Goal: Use online tool/utility

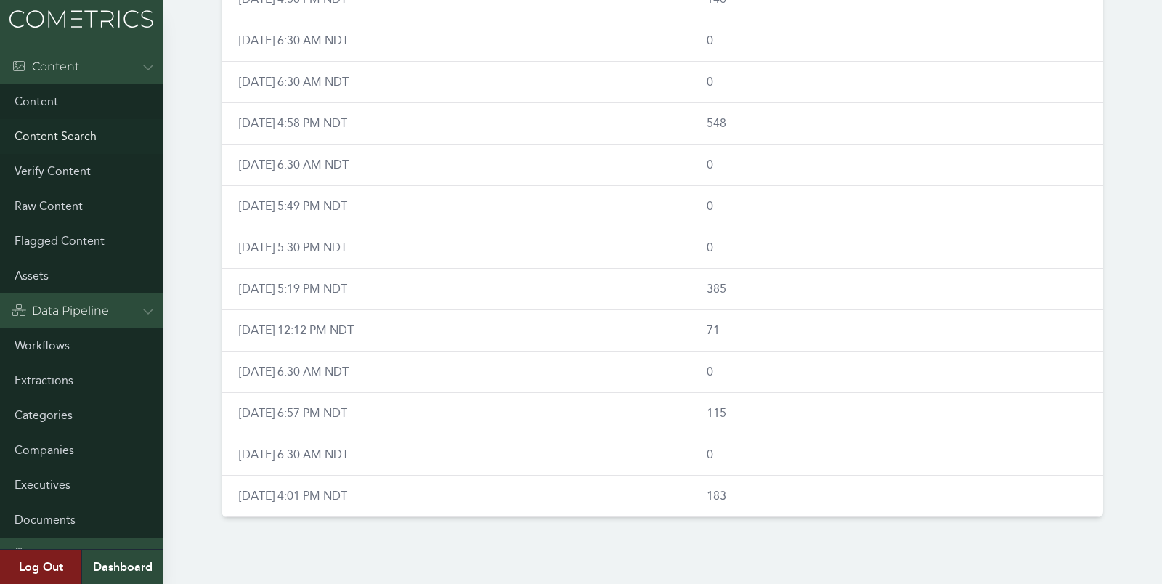
scroll to position [444, 0]
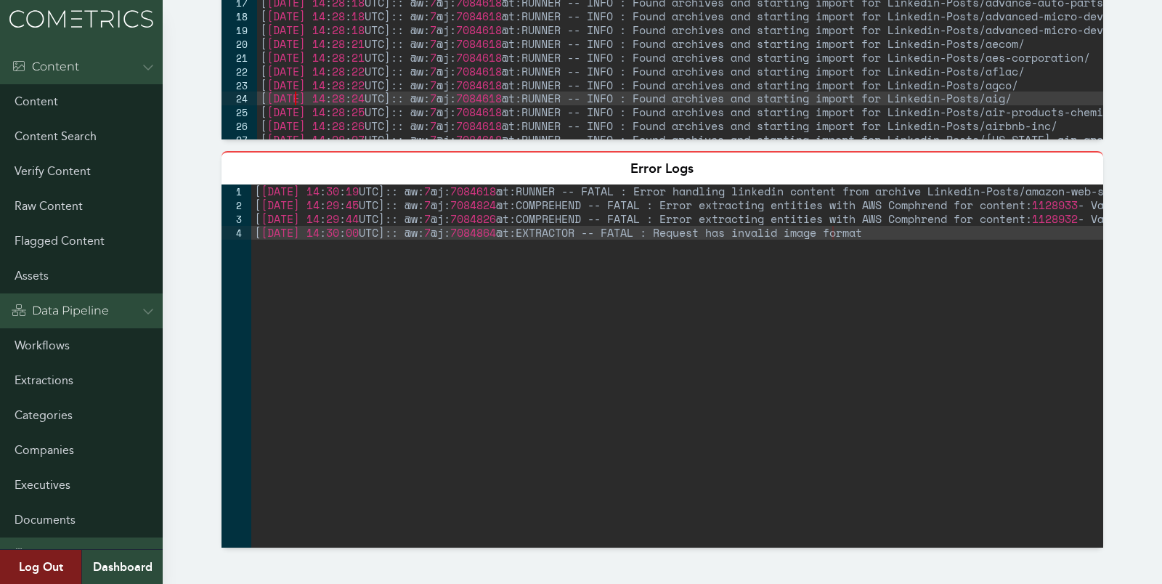
type textarea "[[DATE] 14:30:34 UTC]:: @w:7 @j:7084934 @t:EXTRACTOR -- INFO : Extracted text w…"
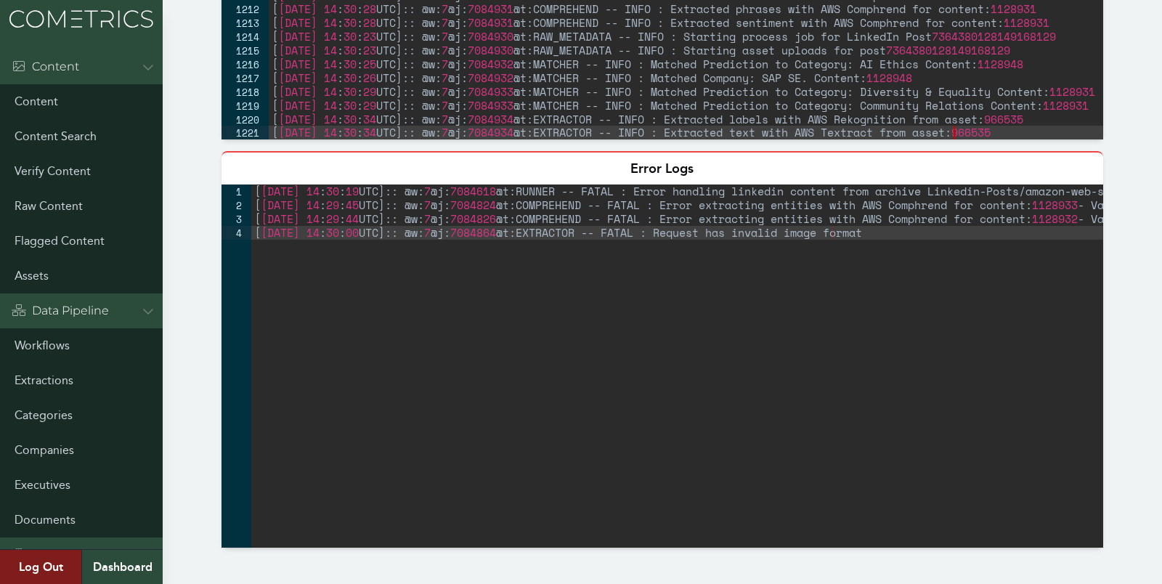
scroll to position [16381, 0]
click at [190, 65] on div "Workflow - LinkedIn- Works Disabled Once a day (9am) LinkedIn Archive ESG Theme…" at bounding box center [581, 557] width 1162 height 1944
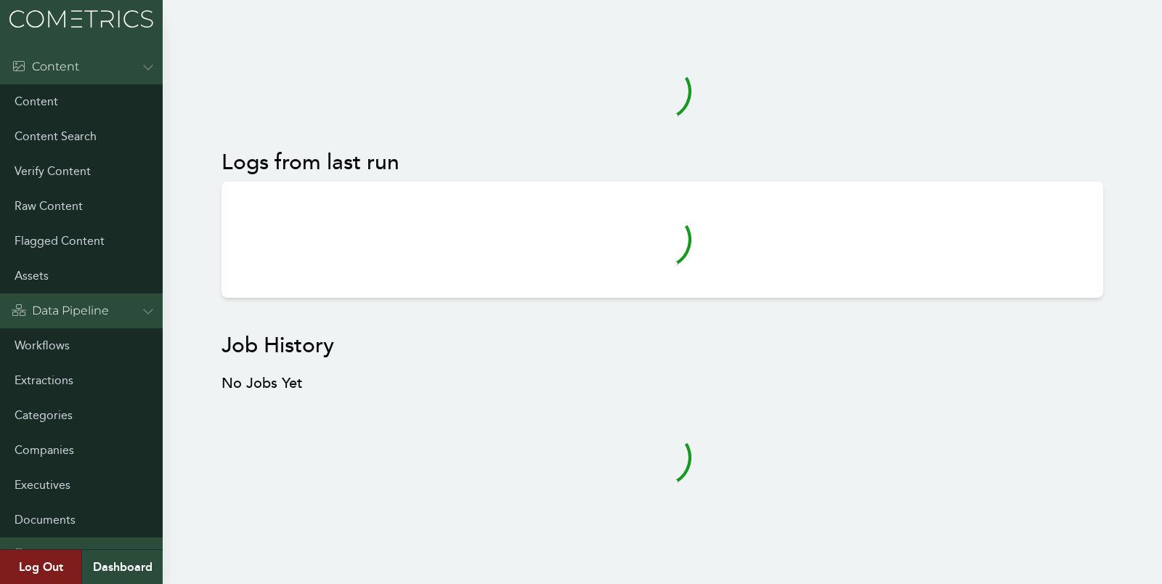
scroll to position [5, 0]
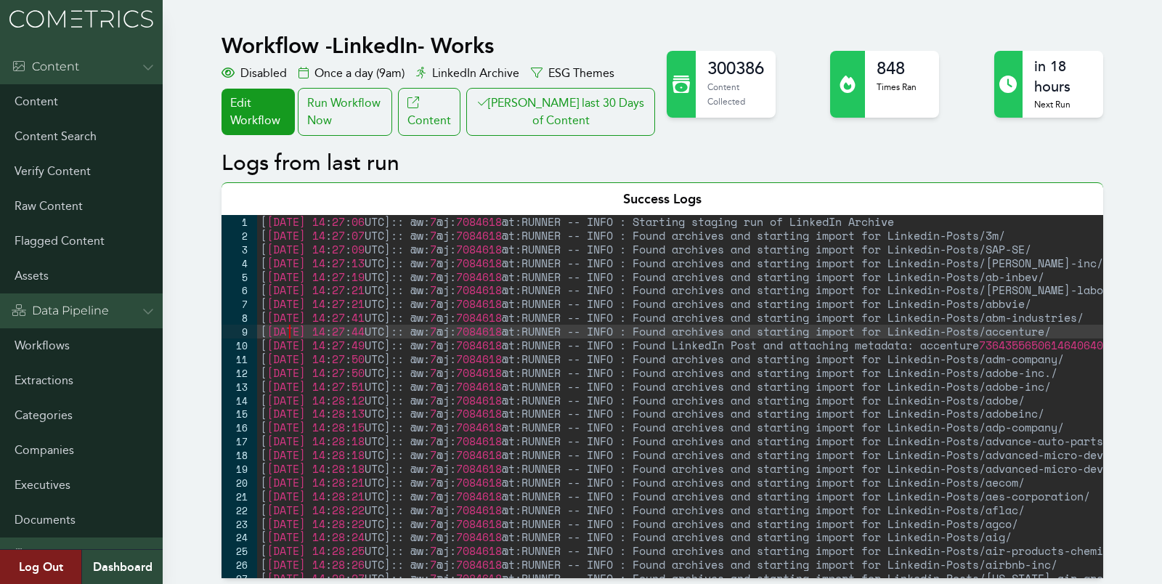
click at [290, 332] on div "[ [DATE] 14 : 27 : 06 UTC ] :: @w: 7 @j: 7084618 @t:RUNNER -- INFO : Starting s…" at bounding box center [742, 410] width 971 height 391
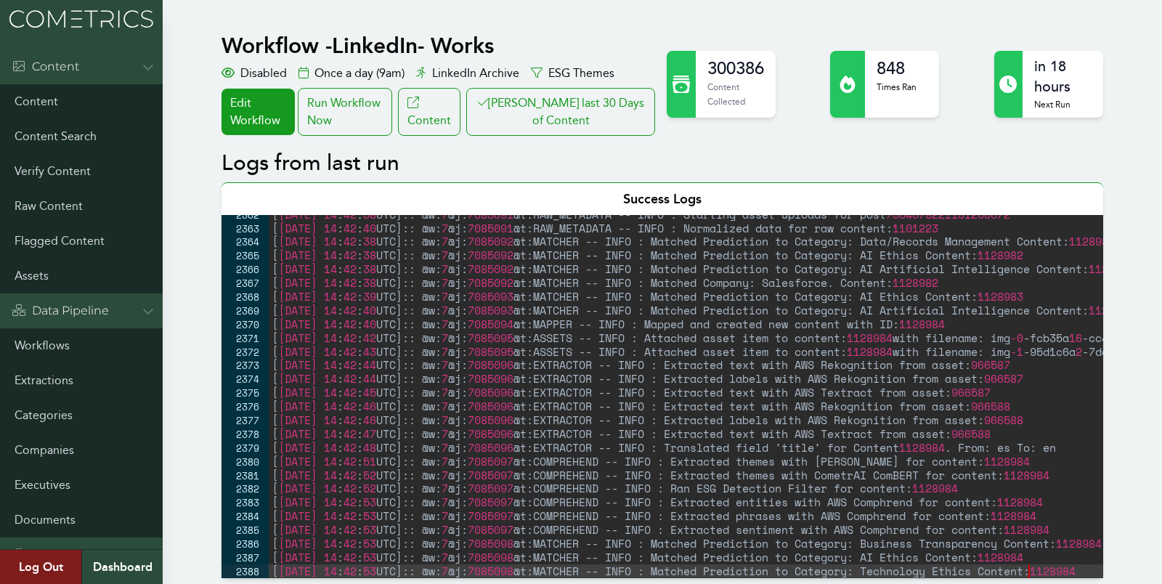
scroll to position [23426, 0]
type textarea "[2025-08-25 14:42:53 UTC]:: @w:7 @j:7085098 @t:MATCHER -- INFO : Matched Predic…"
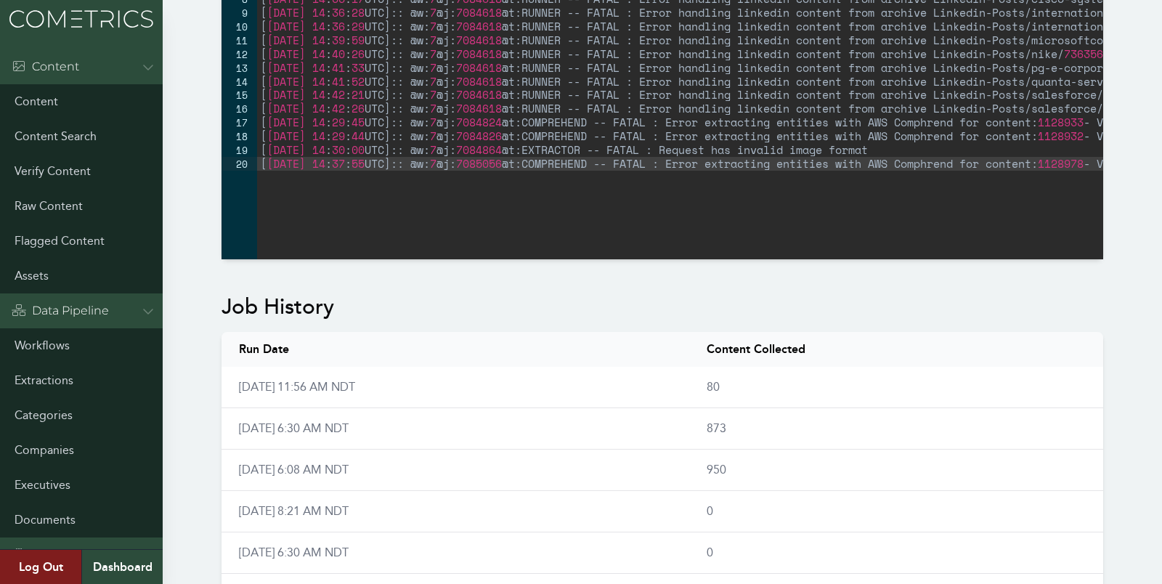
scroll to position [817, 0]
